Goal: Task Accomplishment & Management: Use online tool/utility

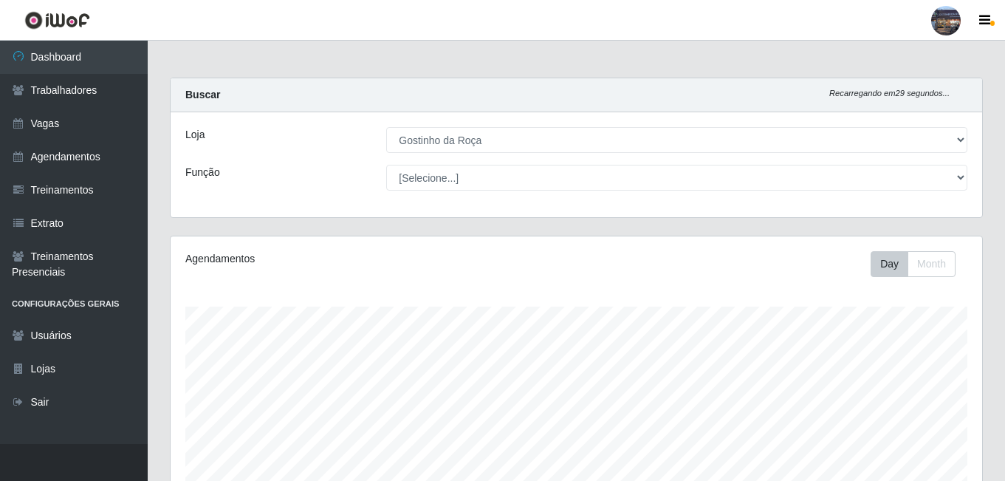
select select "303"
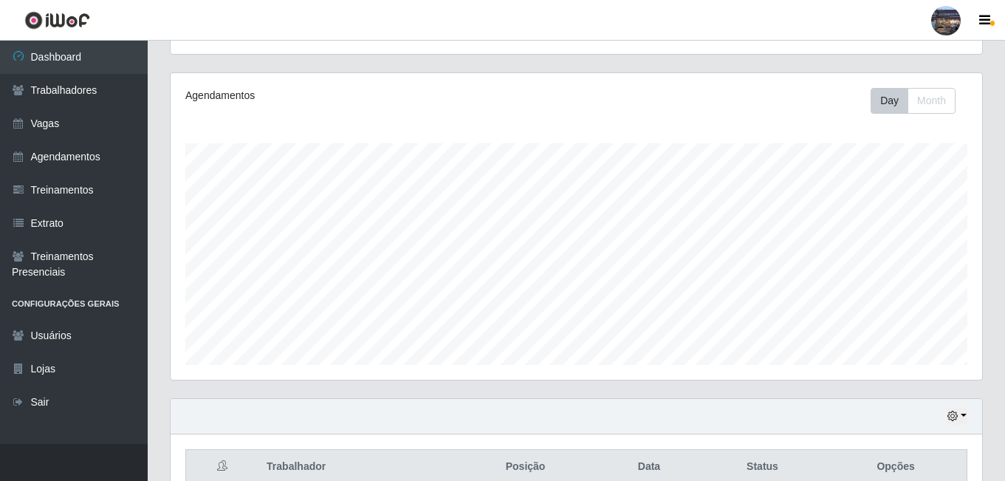
scroll to position [306, 812]
